Goal: Connect with others: Establish contact or relationships with other users

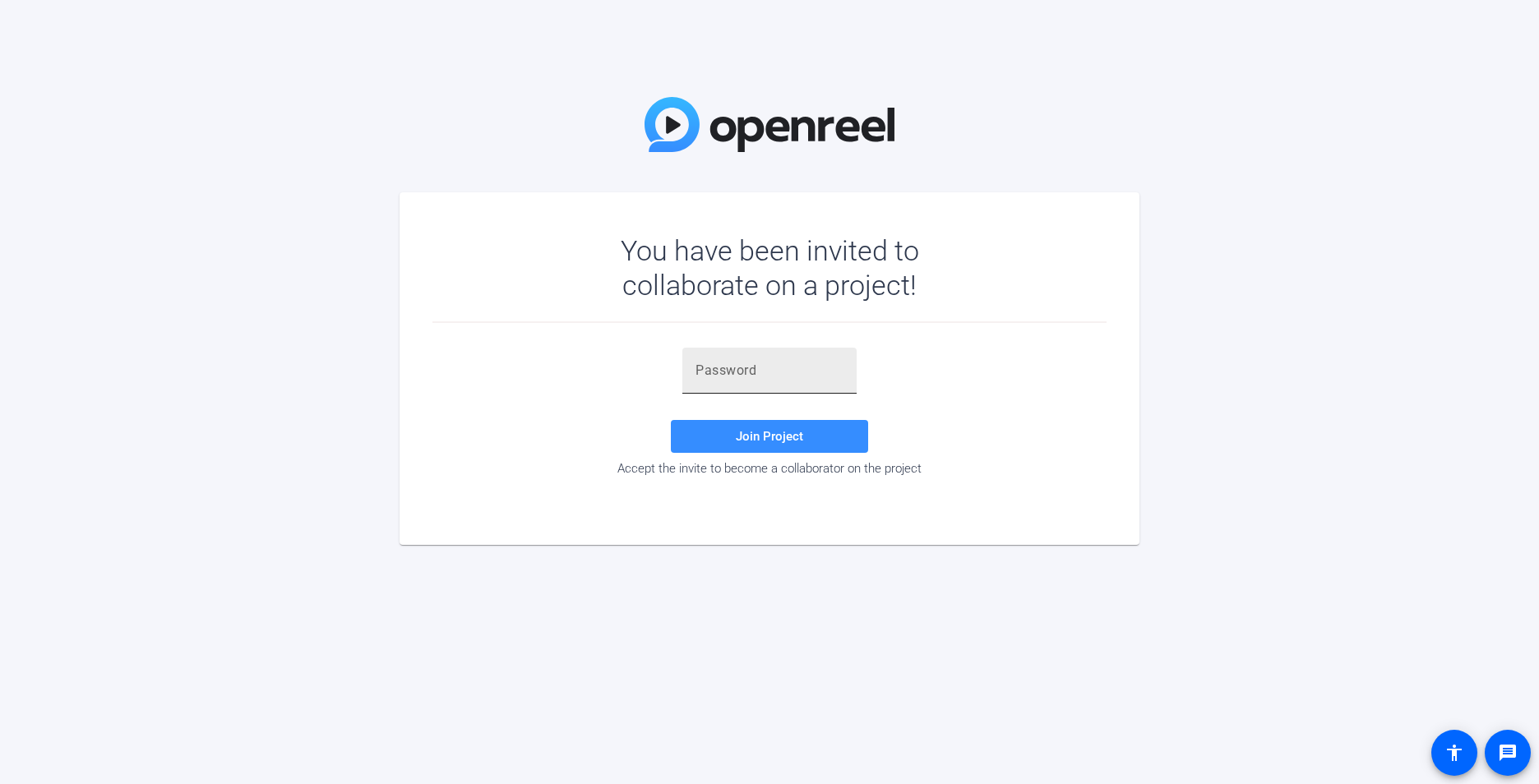
click at [731, 380] on input "text" at bounding box center [770, 370] width 148 height 20
click at [1392, 348] on div "You have been invited to collaborate on a project! Join Project Accept the invi…" at bounding box center [770, 392] width 1539 height 784
click at [736, 375] on input "text" at bounding box center [770, 370] width 148 height 20
paste input "y]BiIa"
type input "y]BiIa"
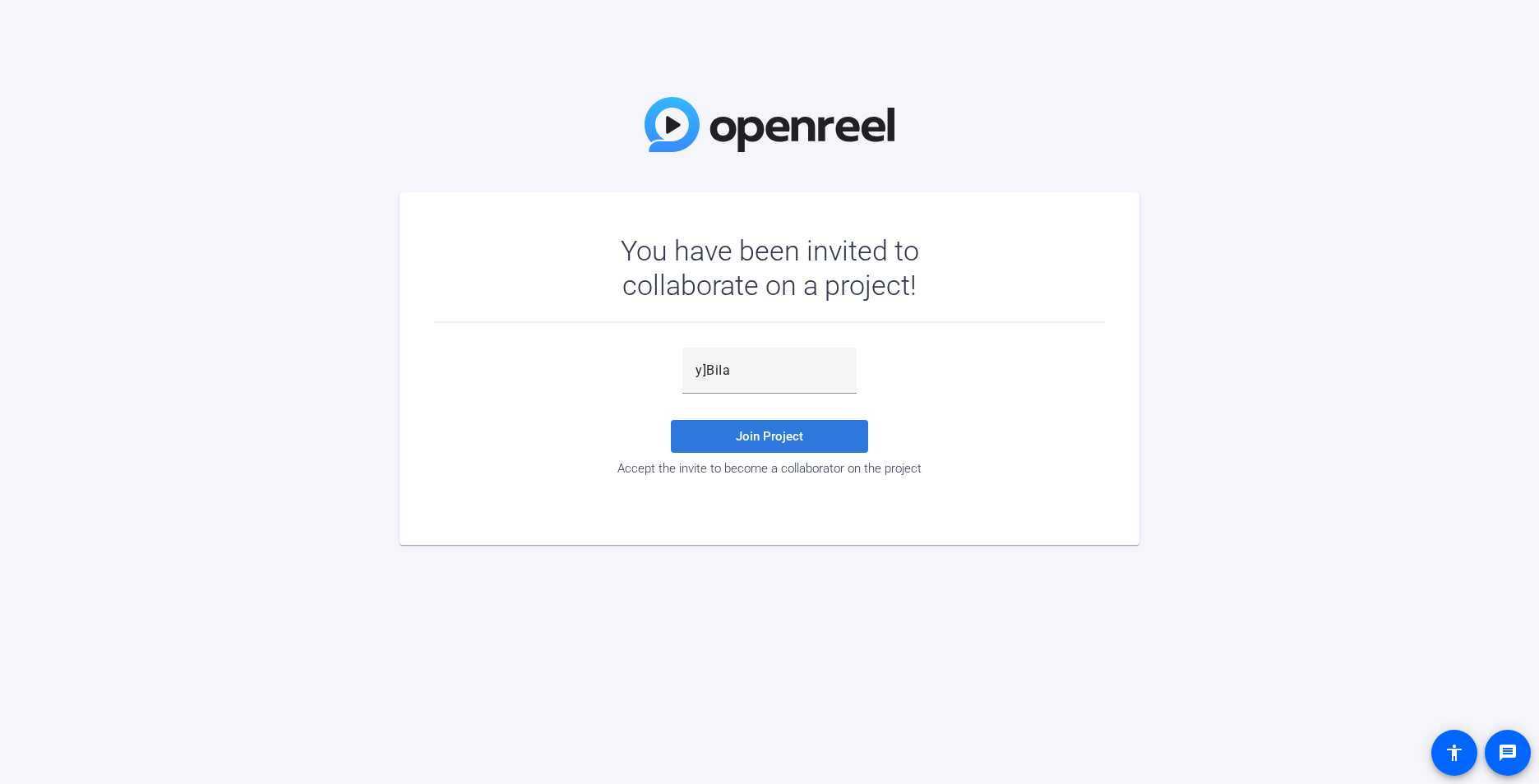
click at [712, 435] on span at bounding box center [770, 437] width 197 height 40
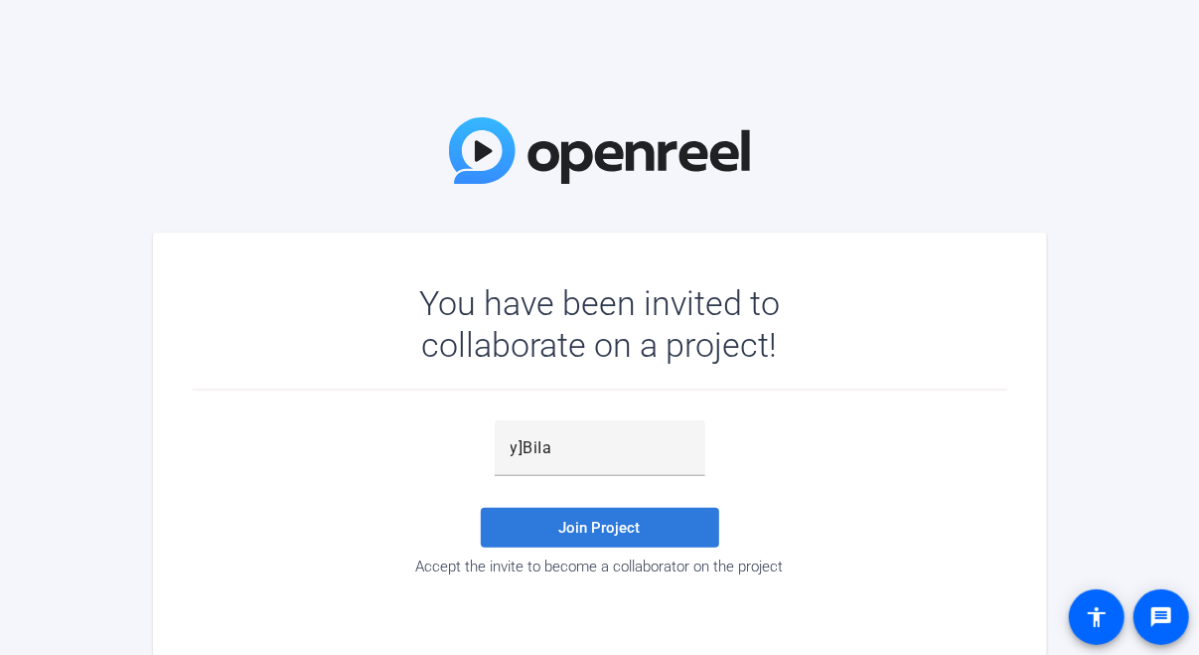
click at [579, 538] on span at bounding box center [600, 528] width 238 height 48
click at [627, 526] on span "Join Project" at bounding box center [599, 528] width 81 height 18
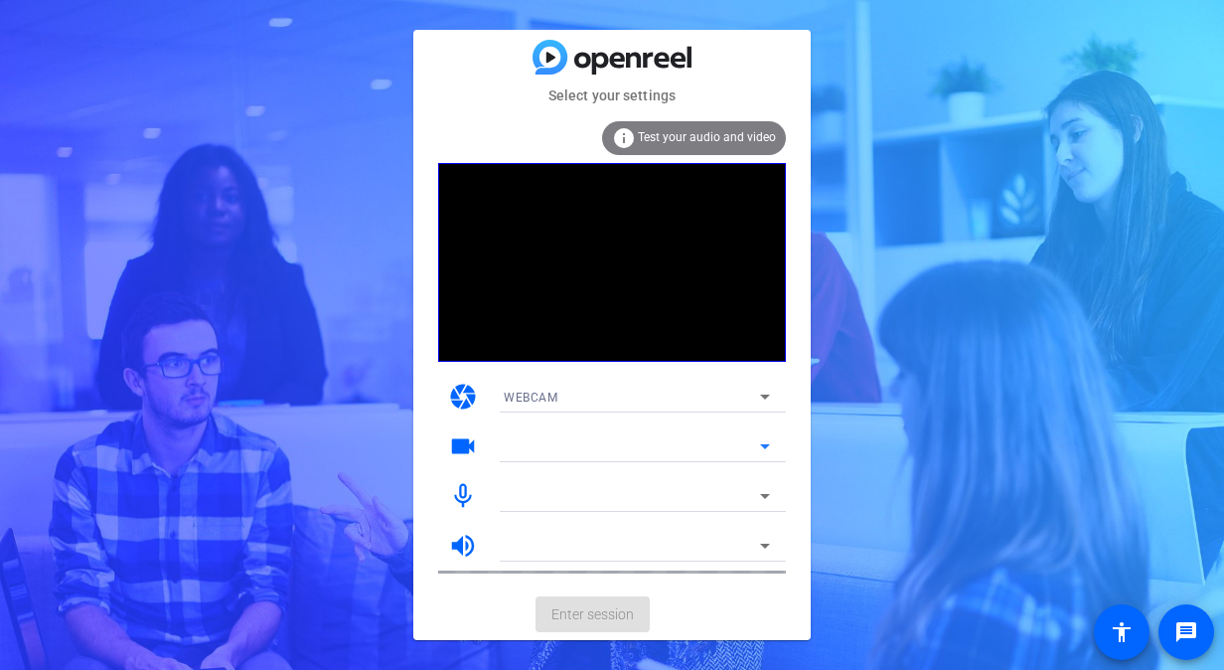
click at [641, 438] on div at bounding box center [632, 446] width 256 height 24
click at [748, 149] on div "info Test your audio and video" at bounding box center [694, 138] width 184 height 34
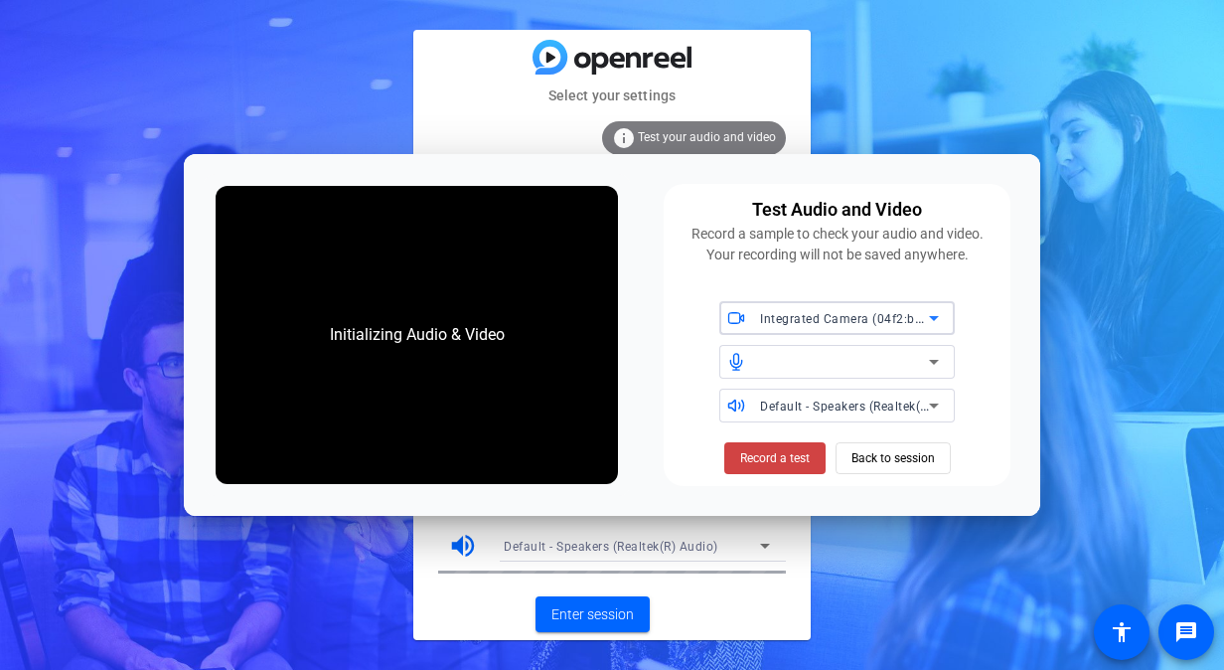
click at [904, 360] on div at bounding box center [844, 362] width 169 height 24
click at [859, 461] on span "Back to session" at bounding box center [893, 458] width 83 height 38
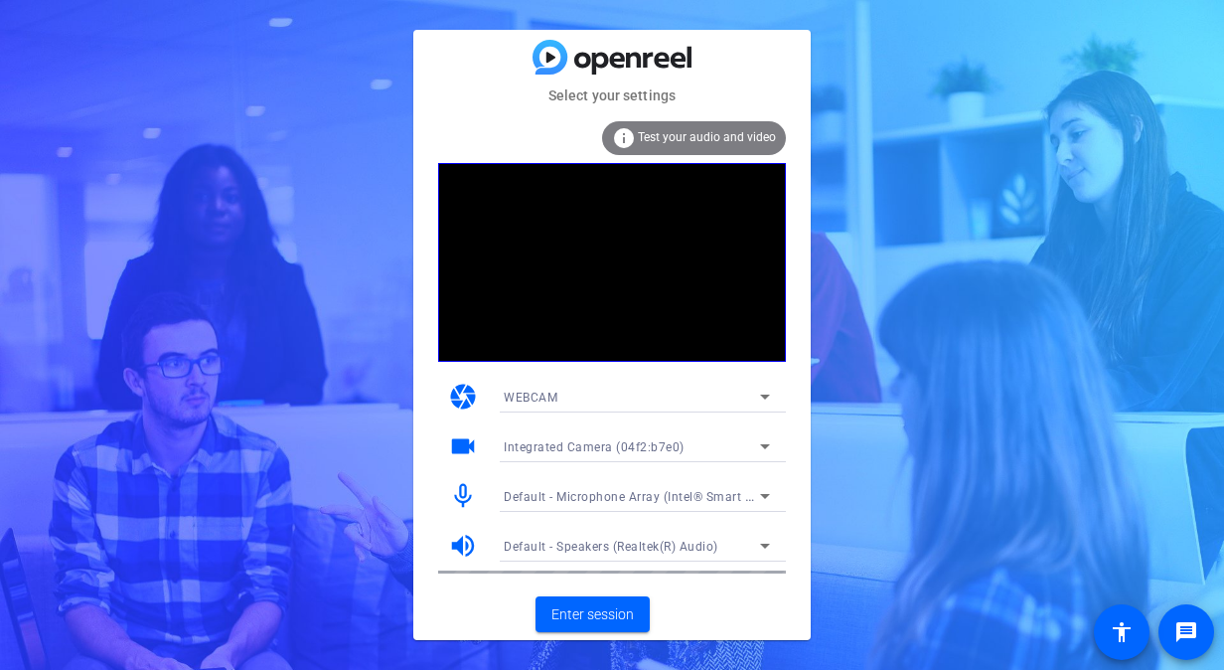
click at [755, 449] on icon at bounding box center [765, 446] width 24 height 24
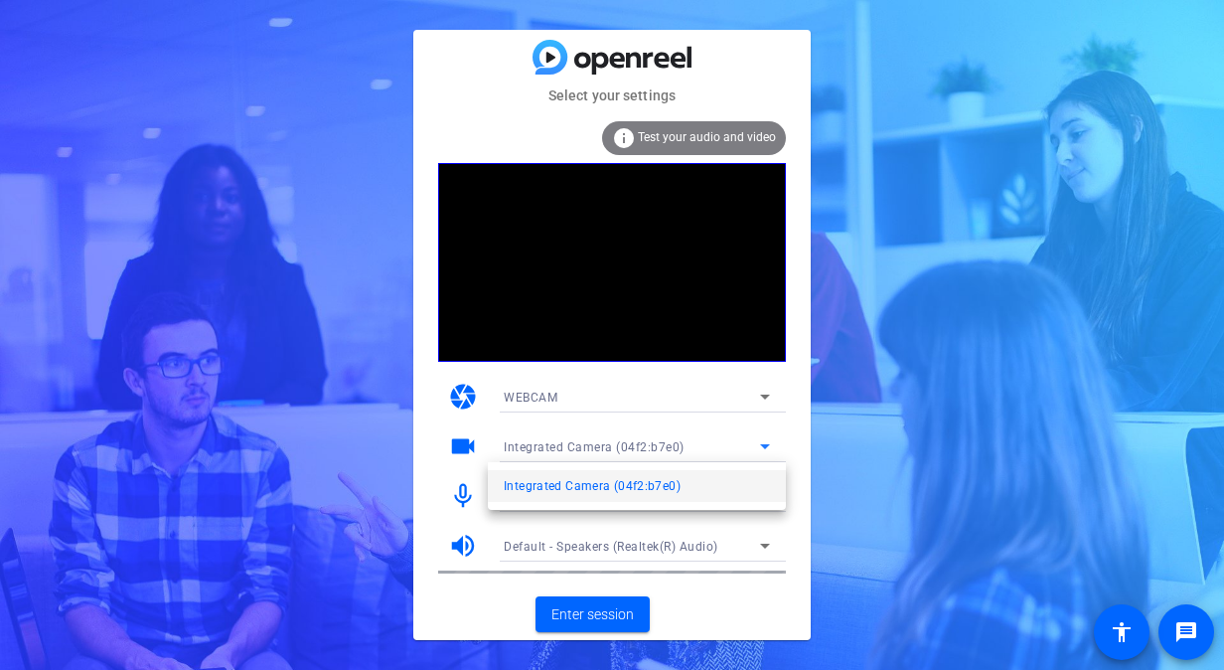
click at [916, 430] on div at bounding box center [612, 335] width 1224 height 670
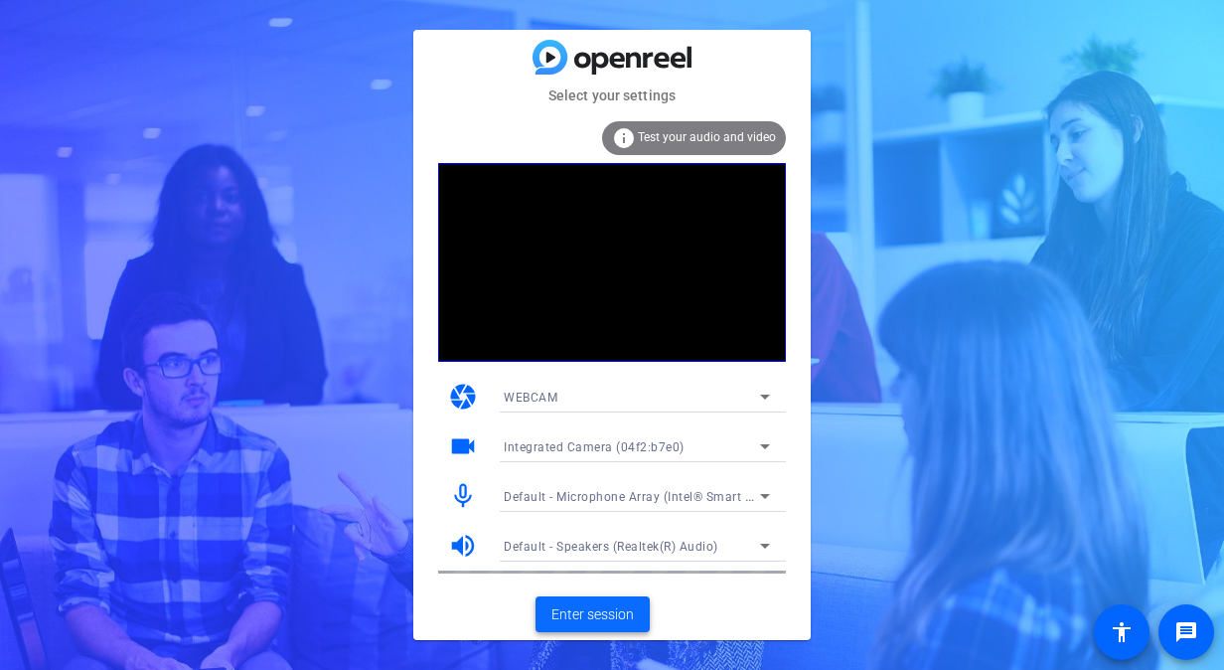
click at [607, 616] on span "Enter session" at bounding box center [592, 614] width 82 height 21
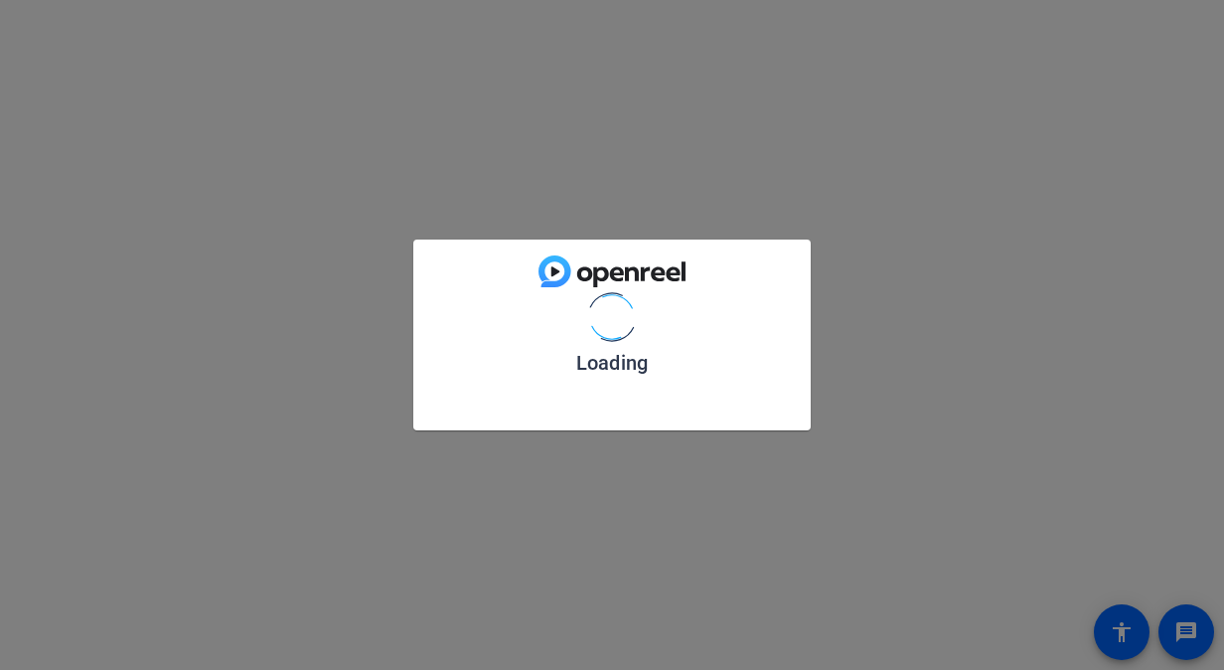
click at [621, 615] on div "Loading" at bounding box center [612, 335] width 1224 height 670
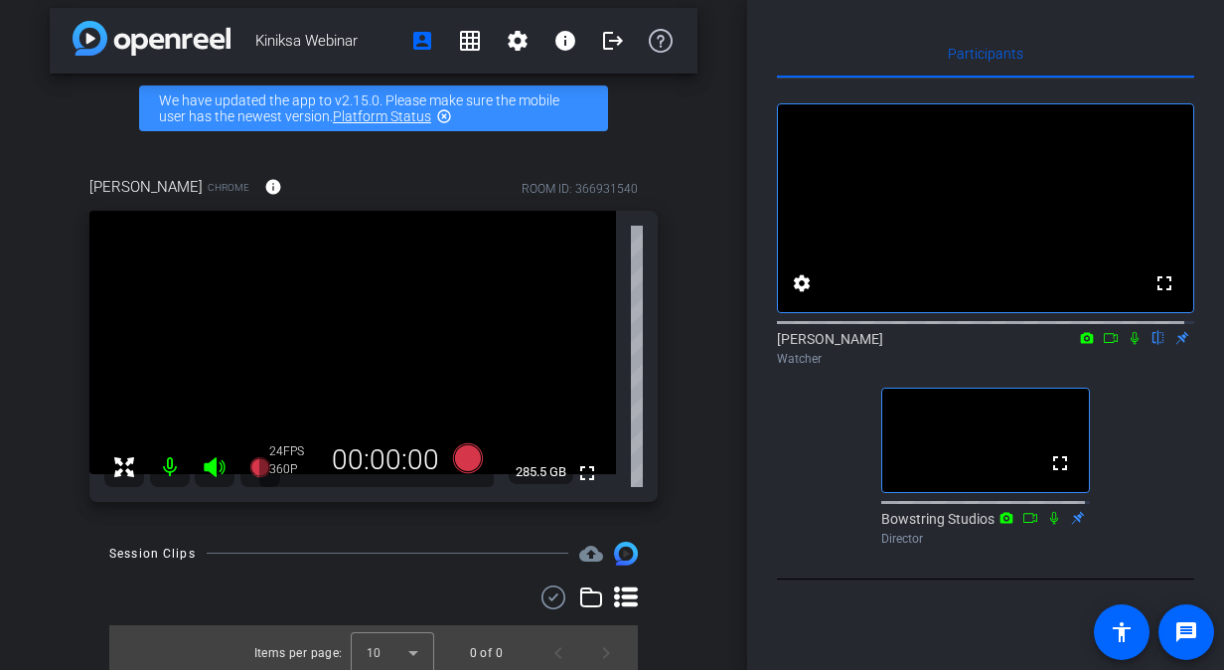
scroll to position [22, 0]
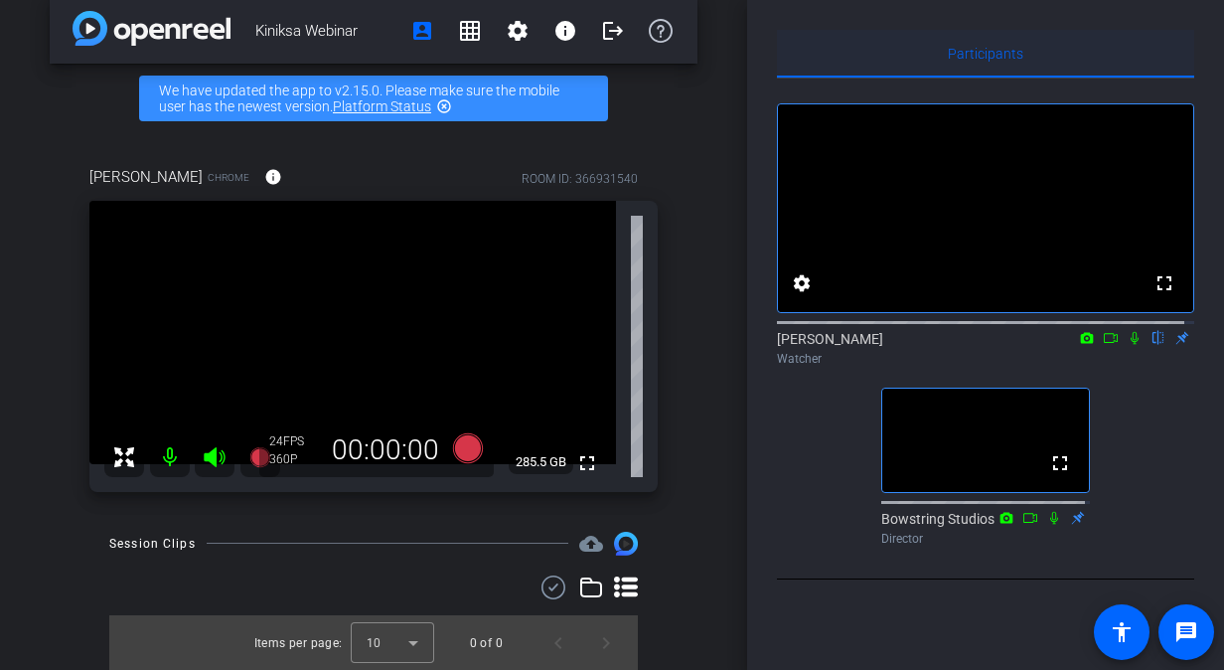
click at [934, 46] on div "Participants" at bounding box center [985, 54] width 417 height 48
click at [975, 50] on span "Participants" at bounding box center [986, 54] width 76 height 14
click at [1117, 626] on mat-icon "accessibility" at bounding box center [1122, 632] width 24 height 24
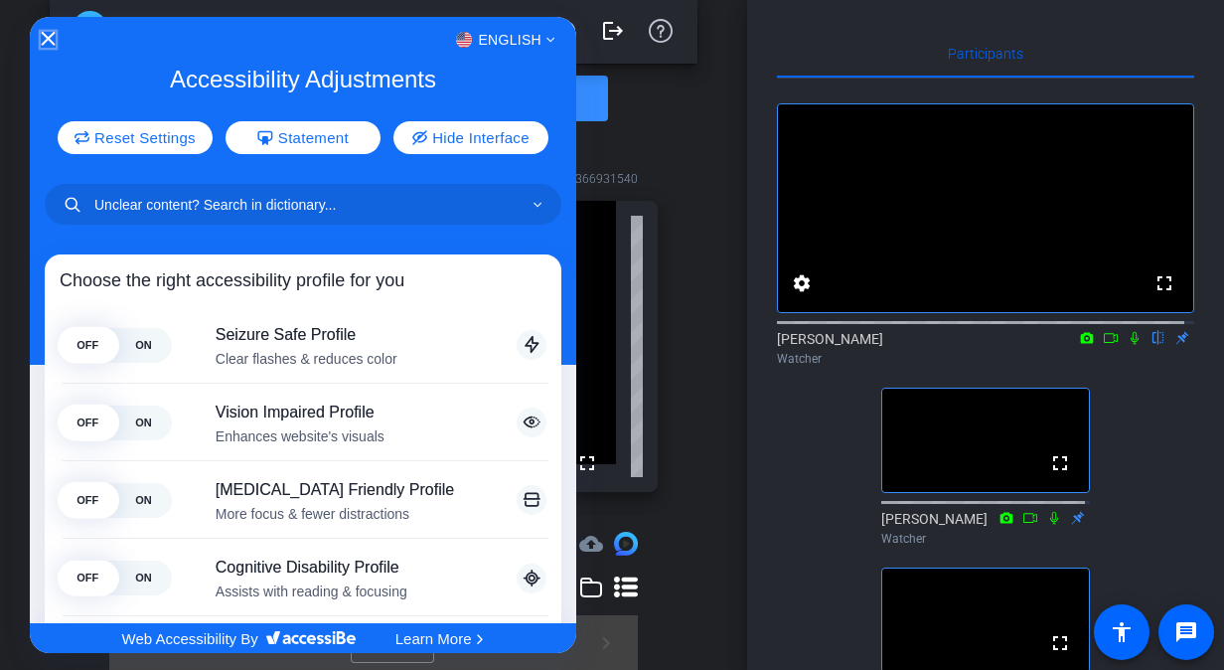
click at [44, 36] on icon "Close Accessibility Interface" at bounding box center [49, 39] width 14 height 14
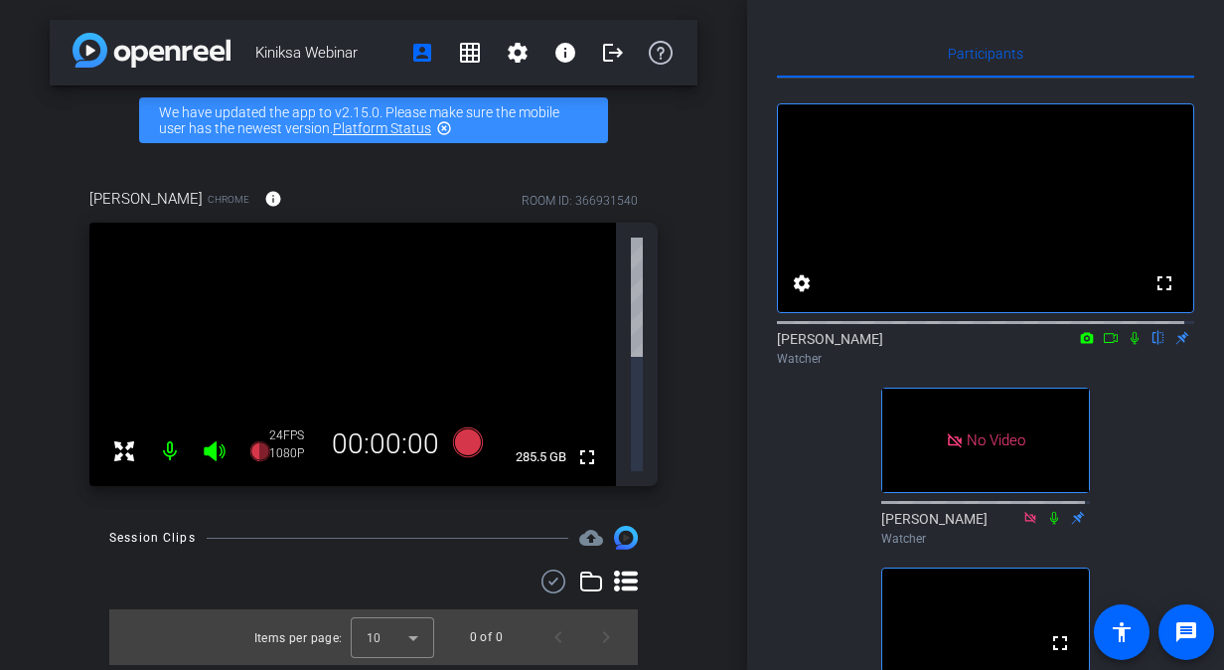
scroll to position [0, 0]
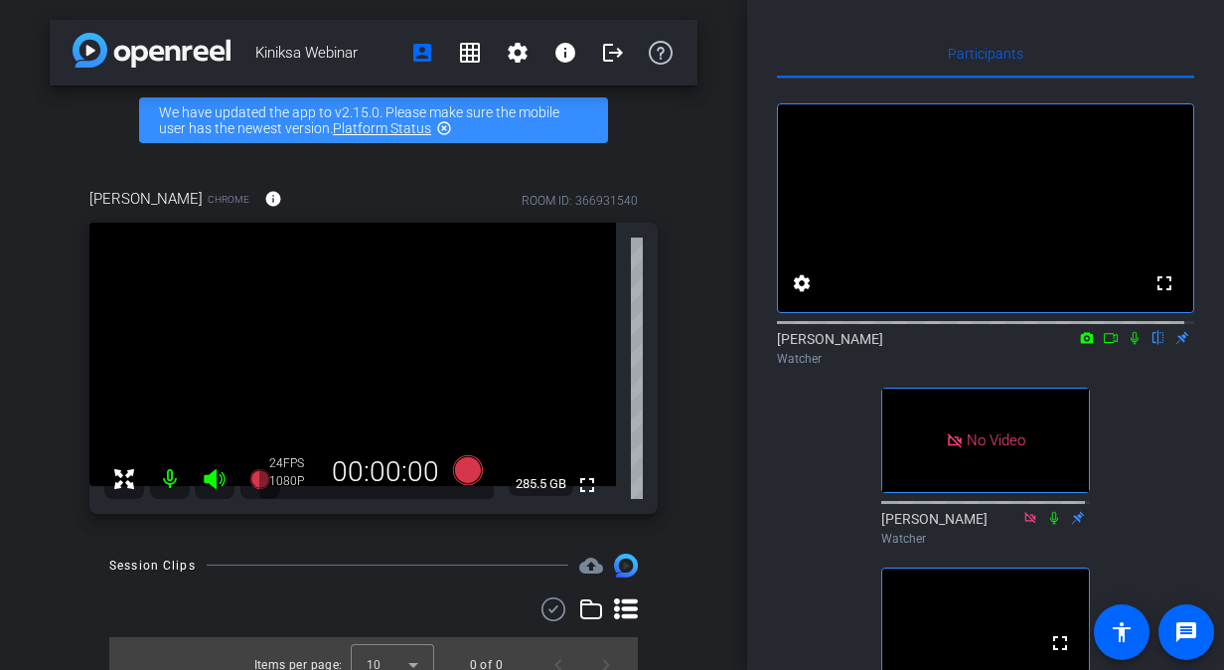
click at [1127, 345] on icon at bounding box center [1135, 338] width 16 height 14
